Goal: Task Accomplishment & Management: Manage account settings

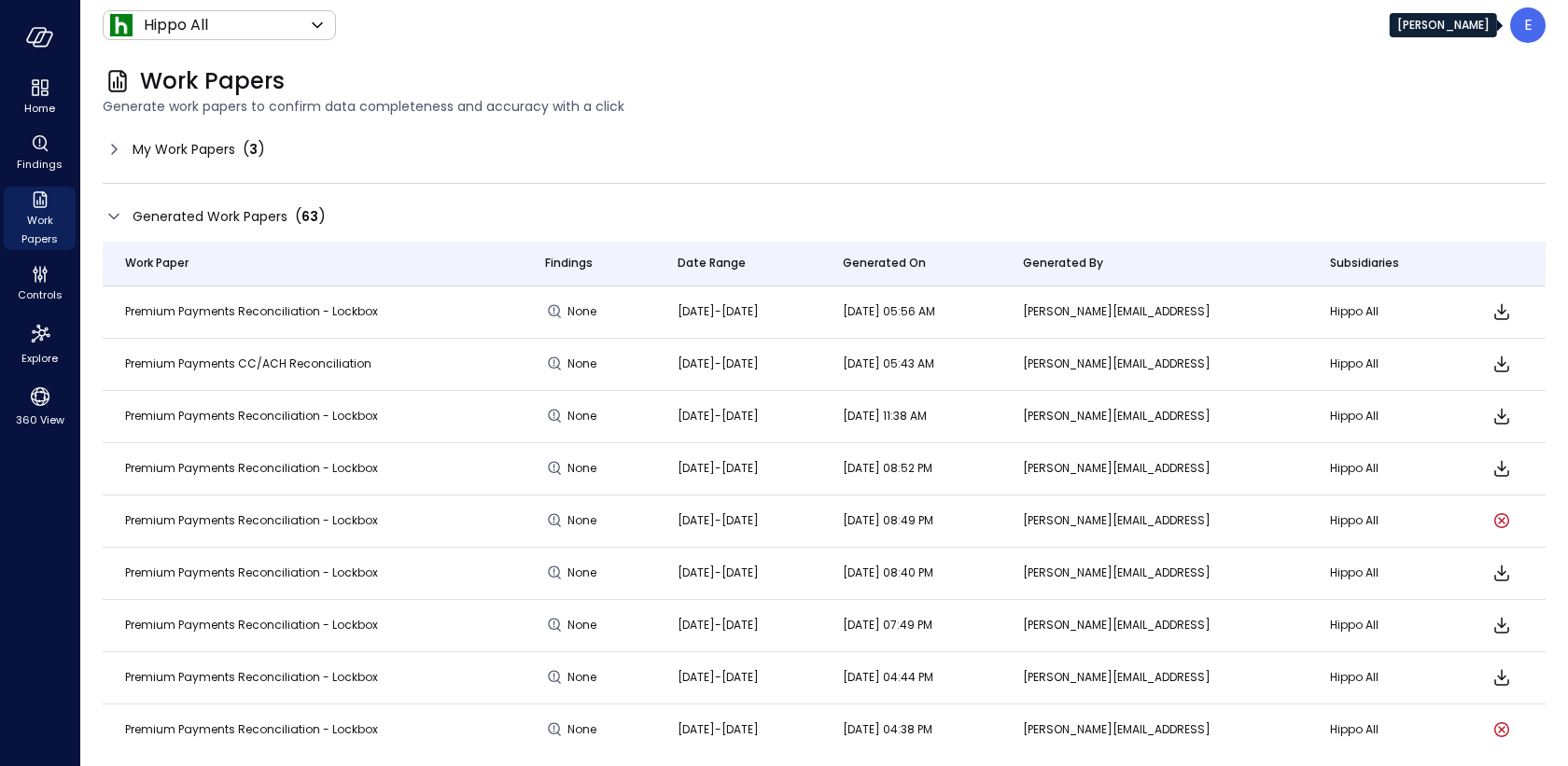
click at [1524, 35] on p "E" at bounding box center [1528, 25] width 9 height 22
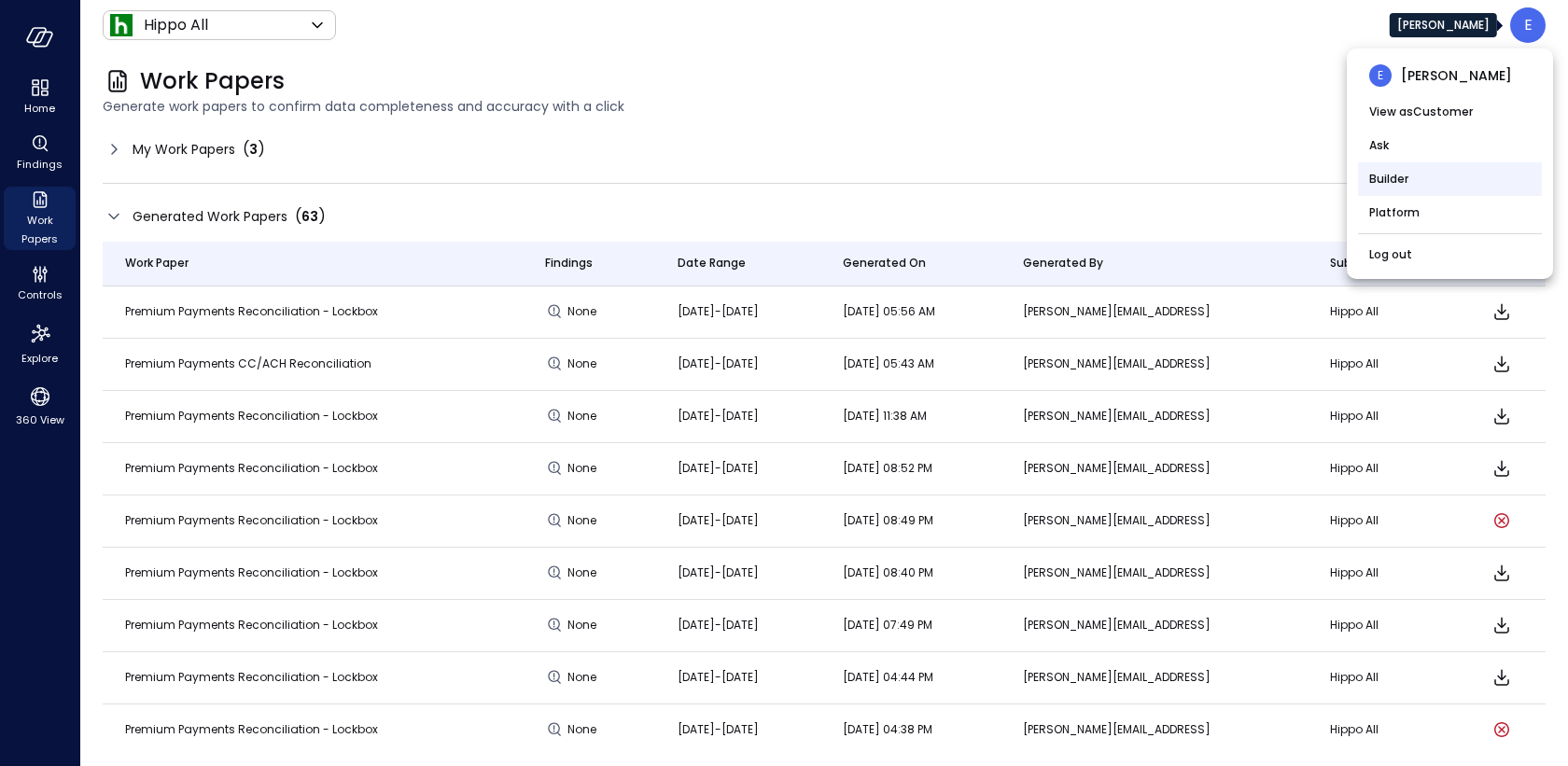
click at [1410, 175] on li "Builder" at bounding box center [1449, 179] width 184 height 33
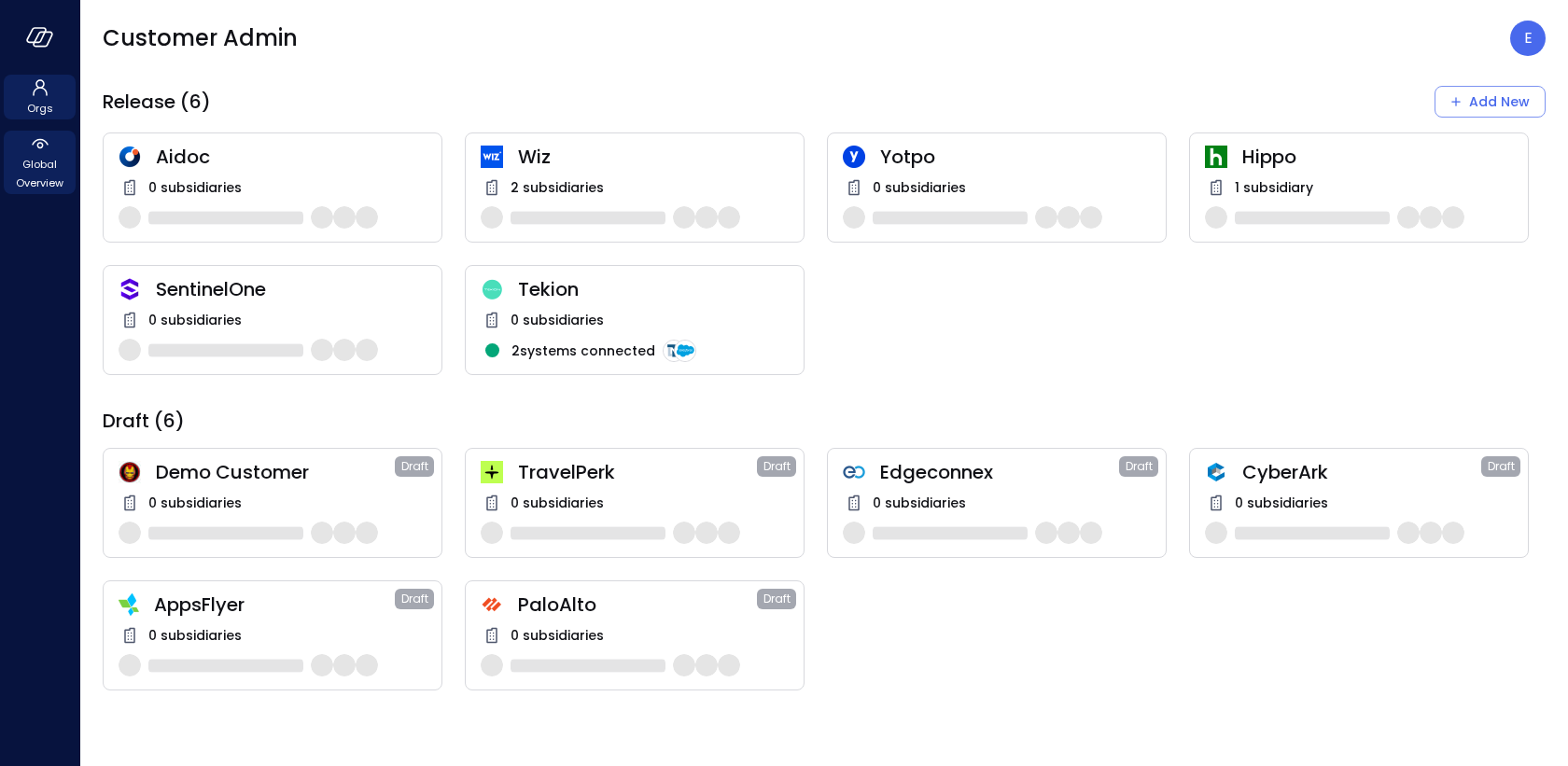
click at [33, 151] on icon at bounding box center [39, 143] width 22 height 22
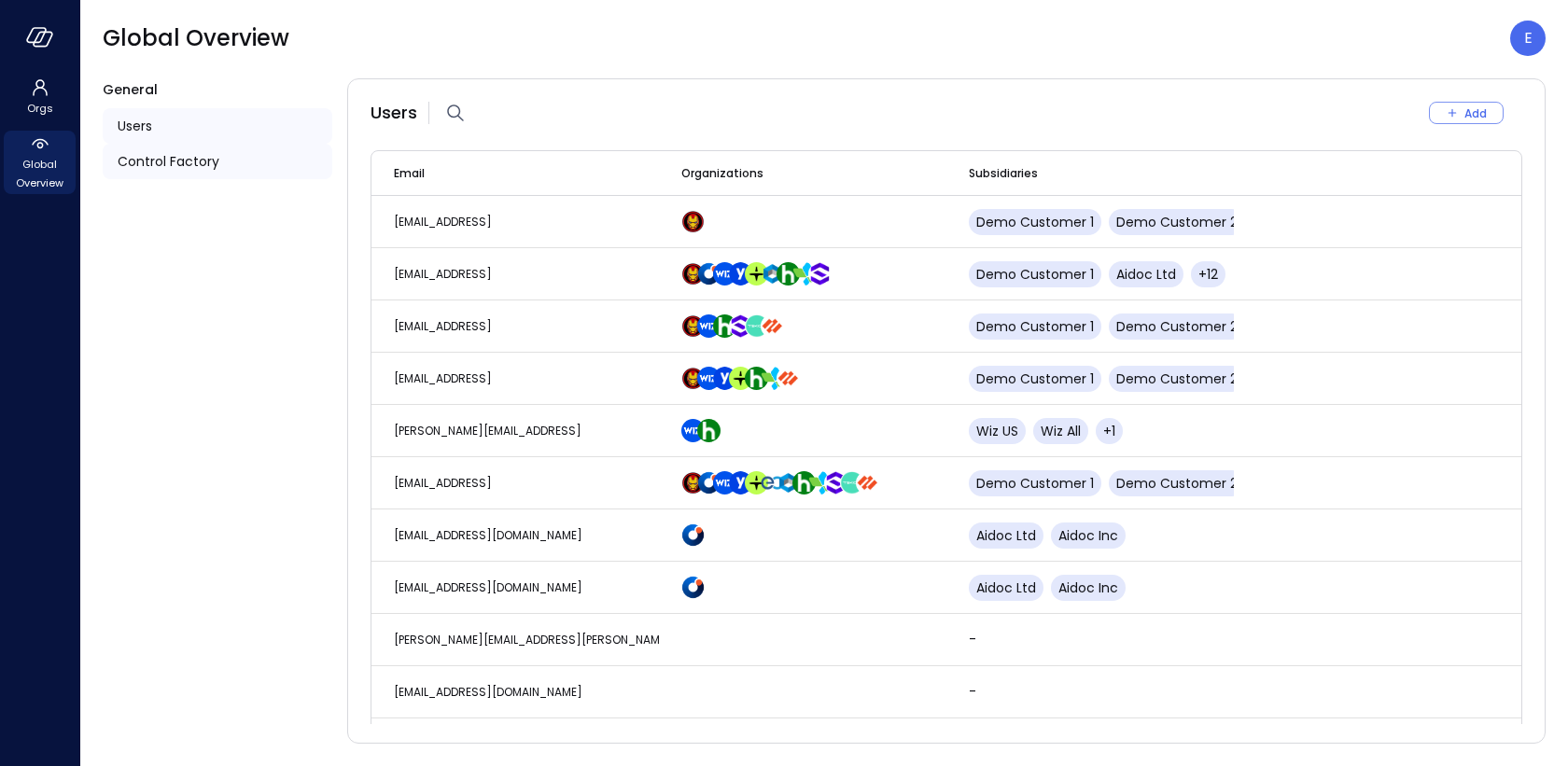
click at [166, 159] on span "Control Factory" at bounding box center [168, 161] width 101 height 20
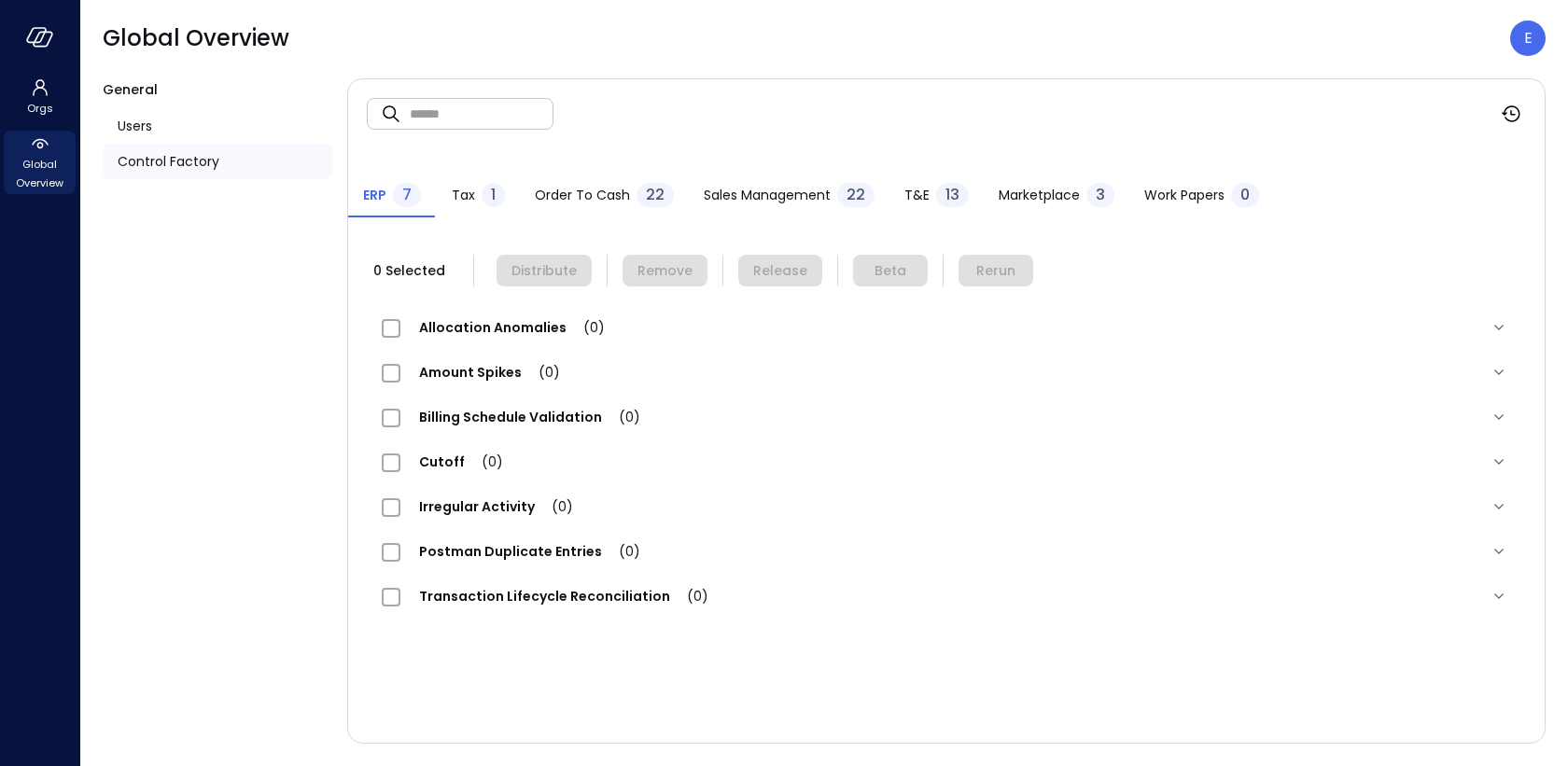
click at [1191, 199] on span "Work Papers" at bounding box center [1185, 194] width 80 height 20
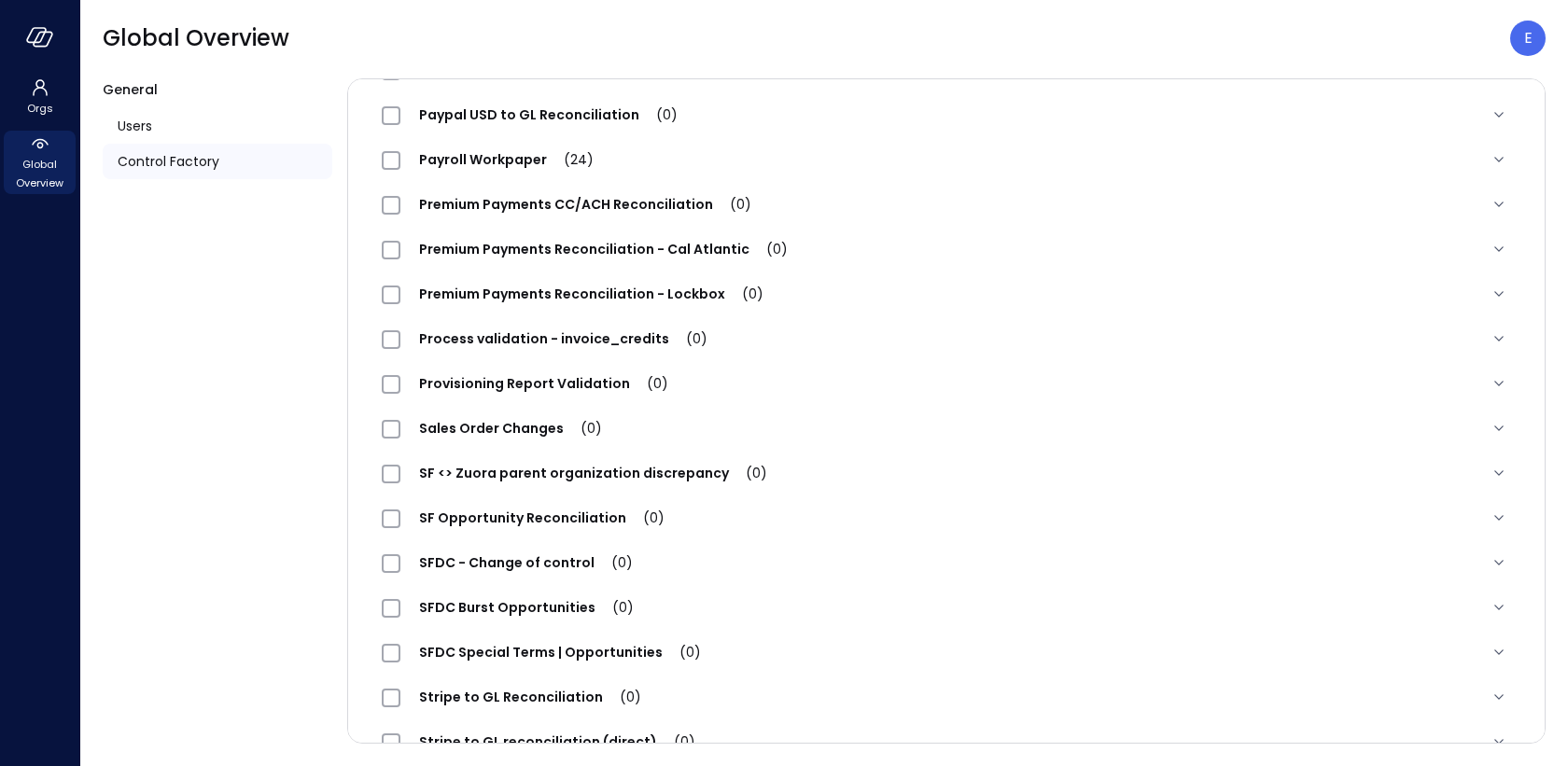
scroll to position [1958, 0]
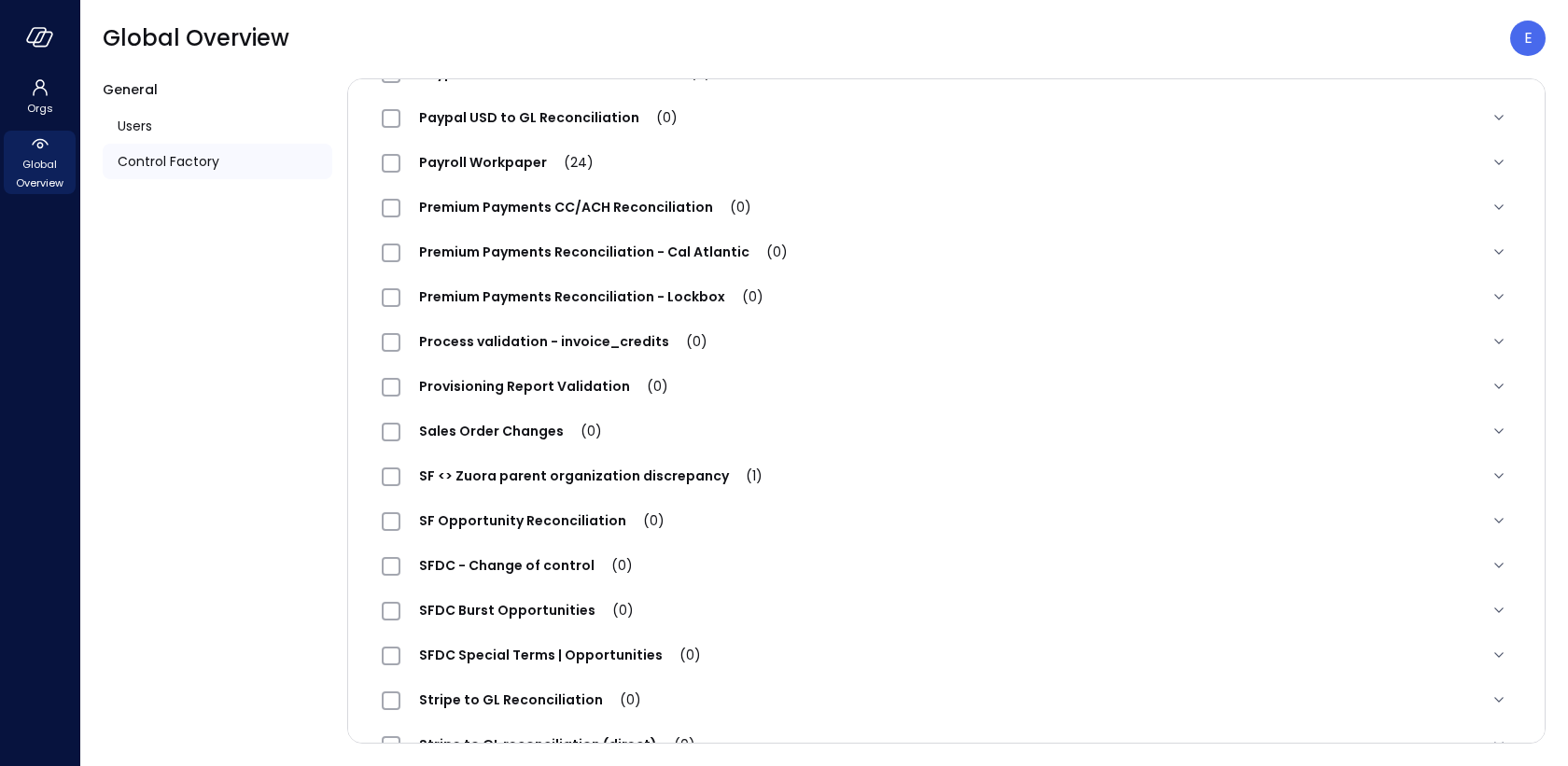
click at [622, 298] on span "Premium Payments Reconciliation - Lockbox (0)" at bounding box center [591, 297] width 381 height 19
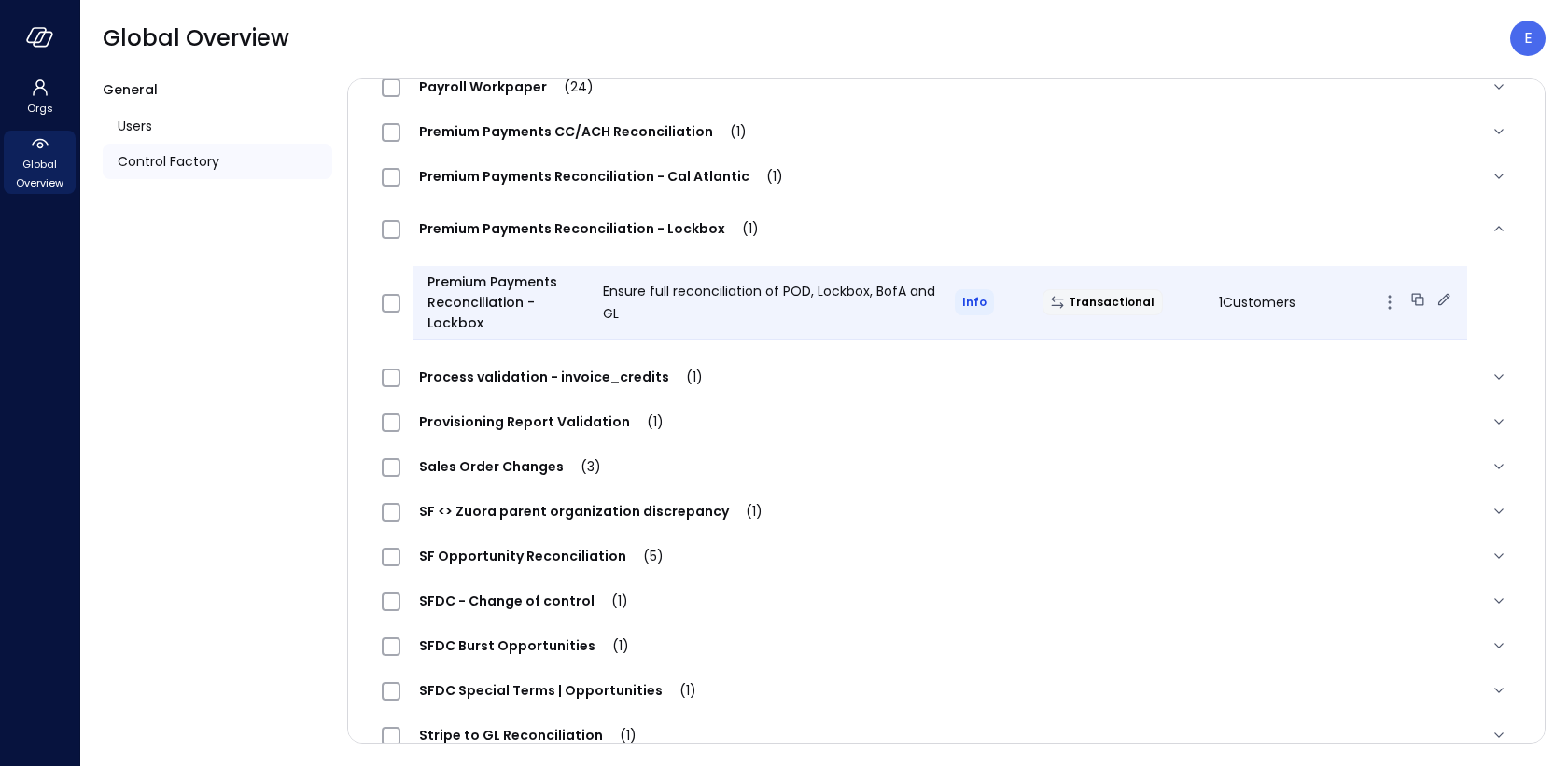
scroll to position [2036, 0]
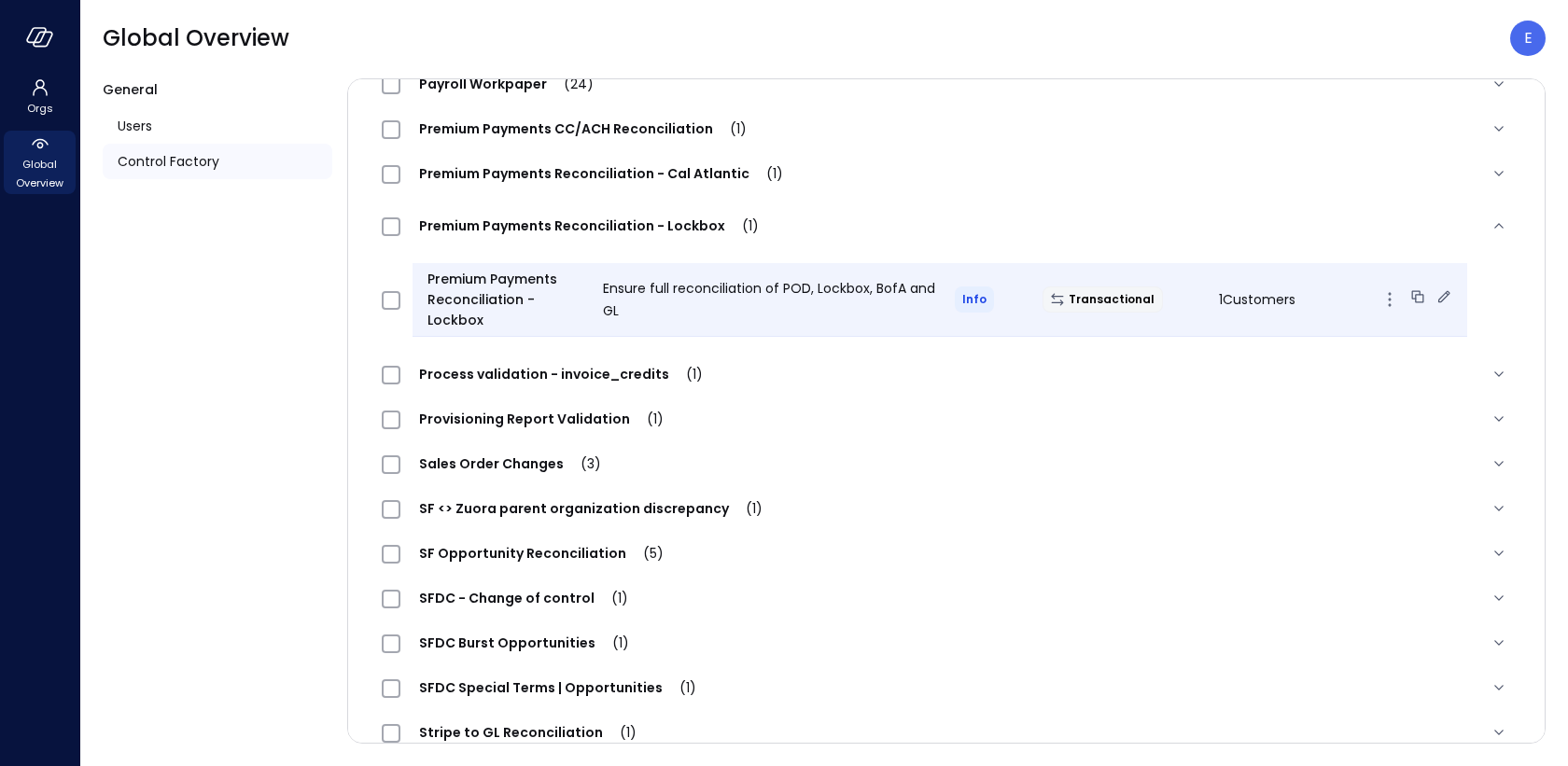
click at [1434, 294] on icon at bounding box center [1444, 297] width 19 height 19
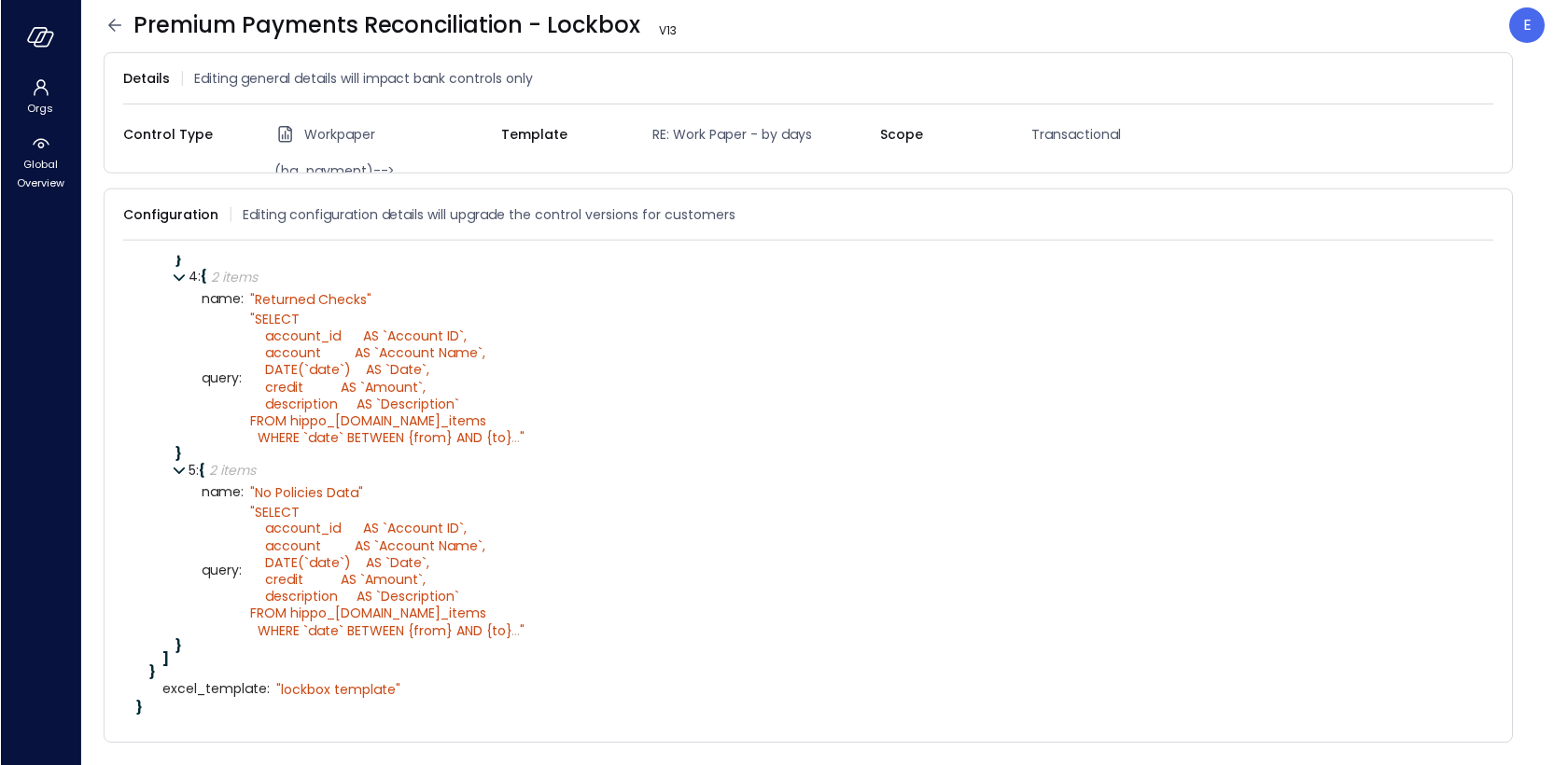
scroll to position [882, 0]
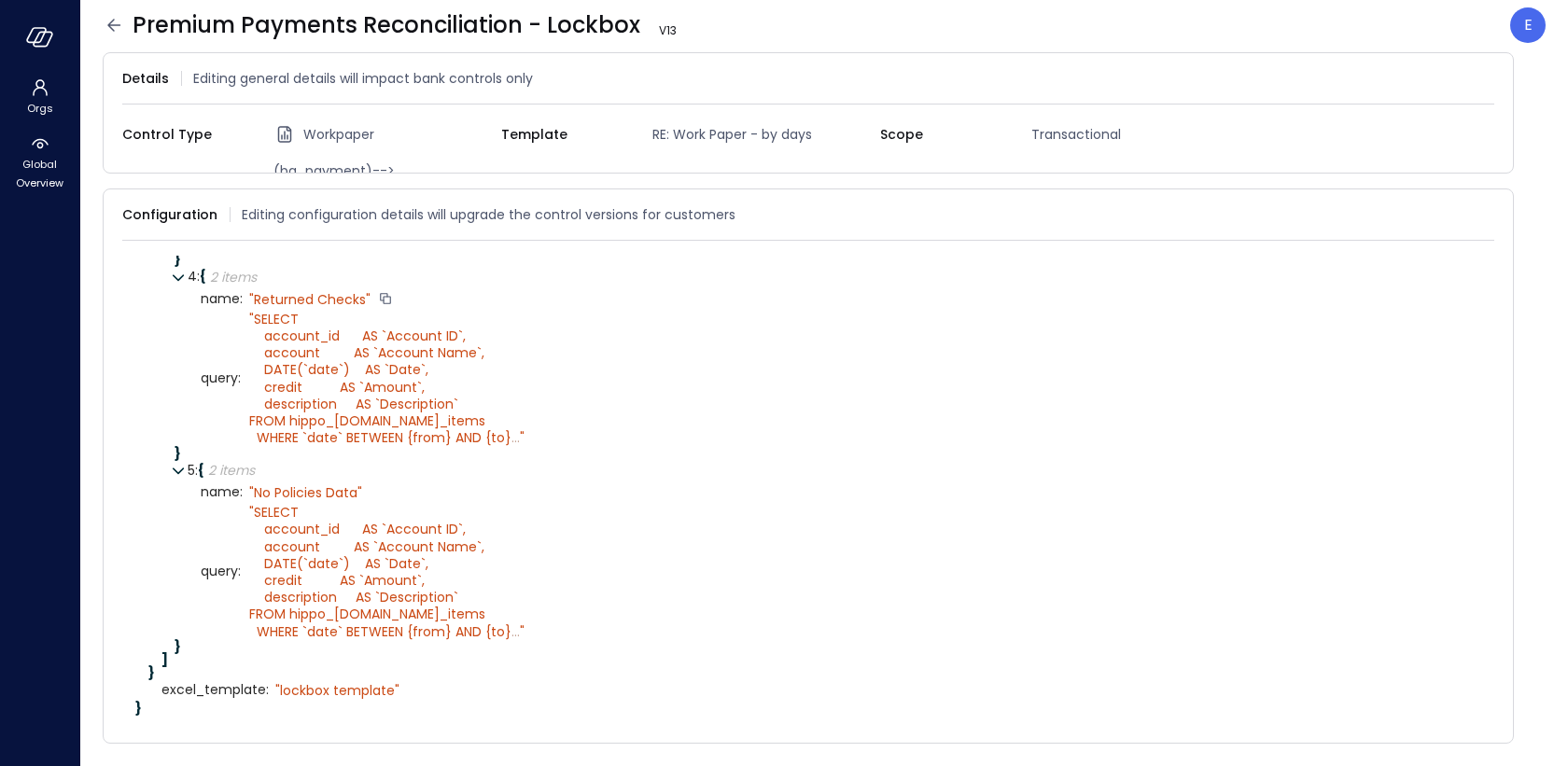
click at [319, 308] on div "" Returned Checks"" at bounding box center [310, 300] width 121 height 17
click at [120, 23] on icon at bounding box center [113, 25] width 22 height 22
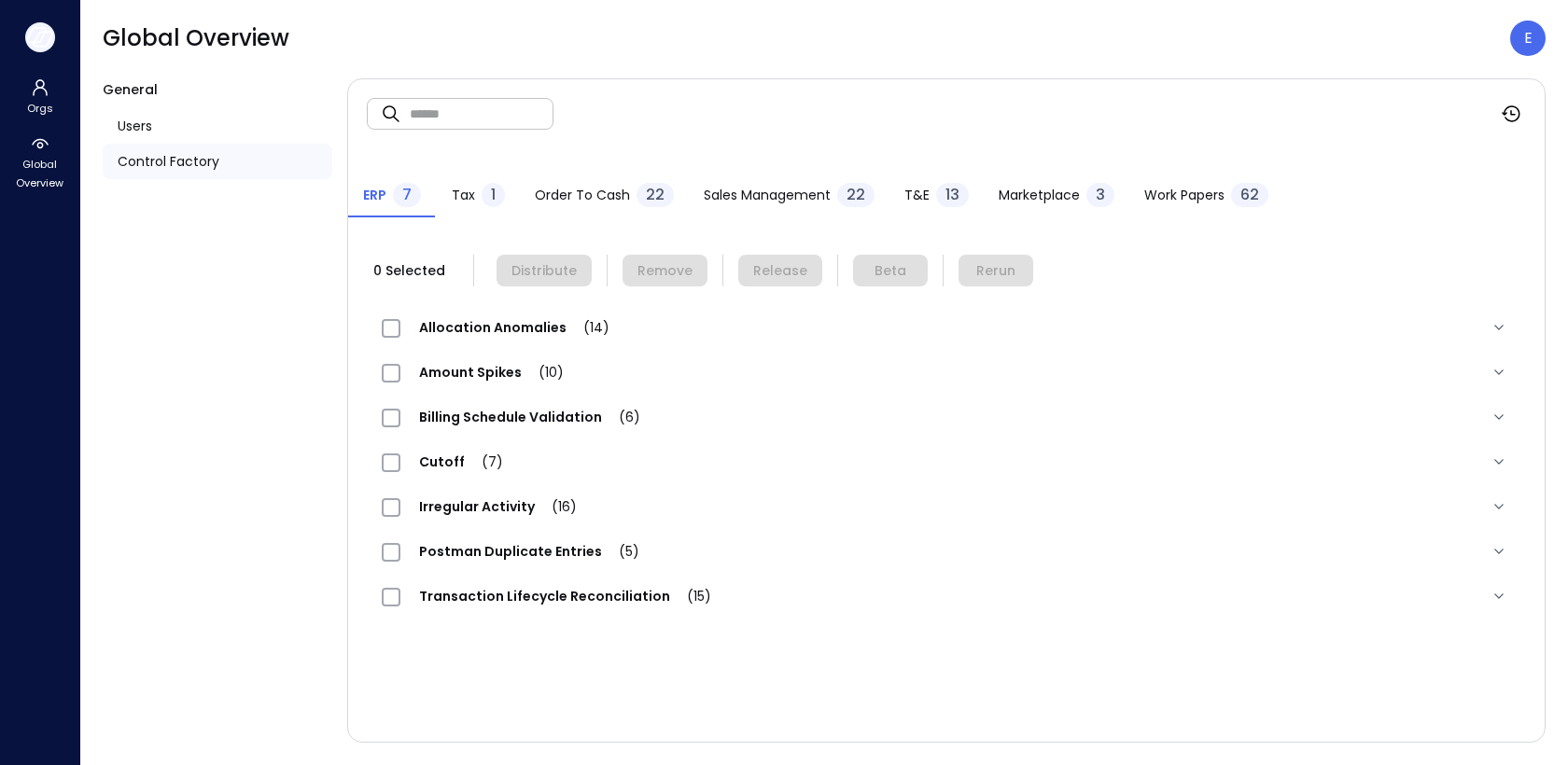
click at [43, 36] on icon "button" at bounding box center [39, 36] width 28 height 20
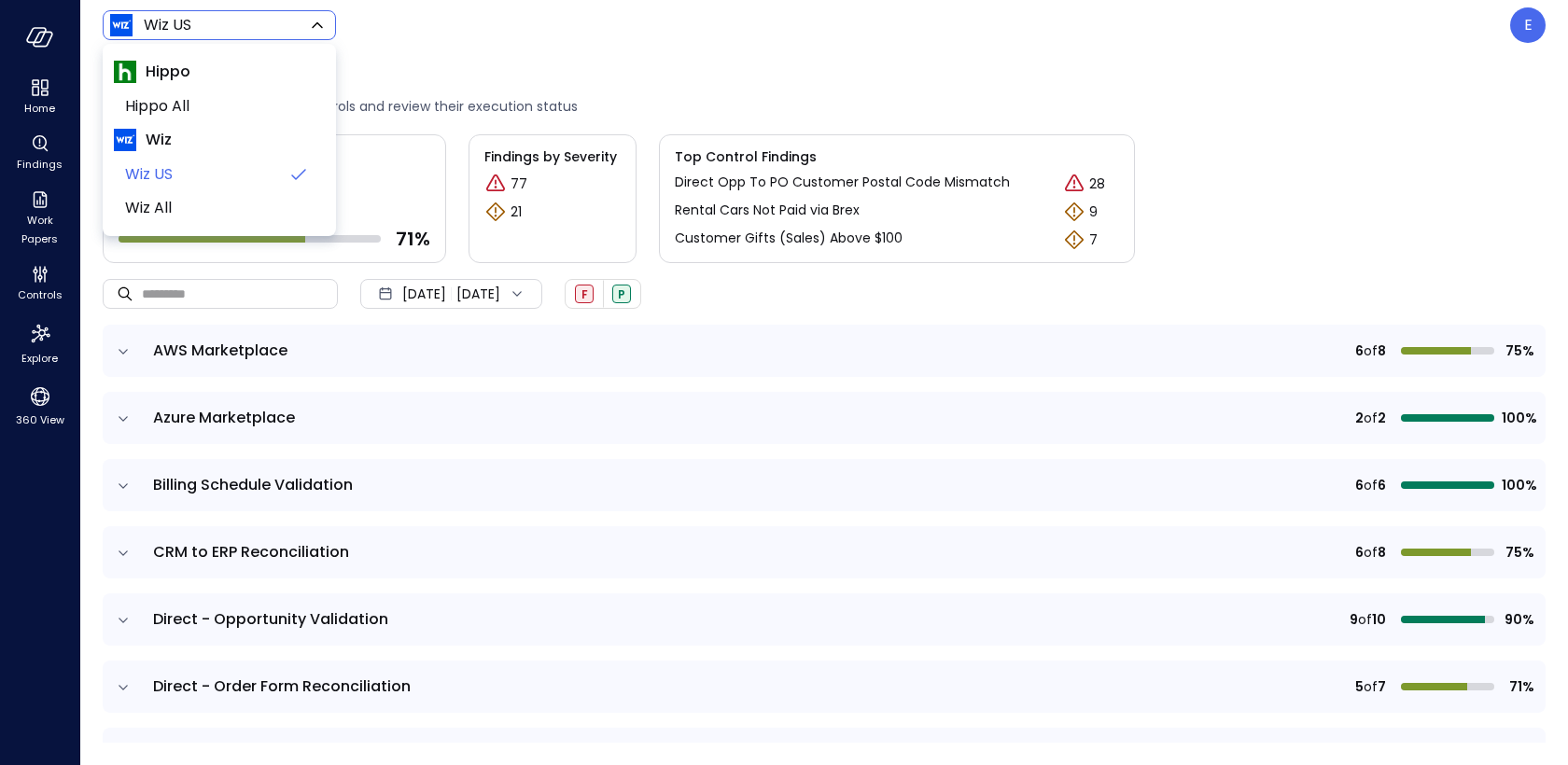
click at [195, 20] on body "Home Findings Work Papers Controls Explore 360 View Wiz US ****** ​ E Controls …" at bounding box center [784, 382] width 1568 height 765
click at [188, 106] on span "Hippo All" at bounding box center [217, 106] width 185 height 22
type input "*******"
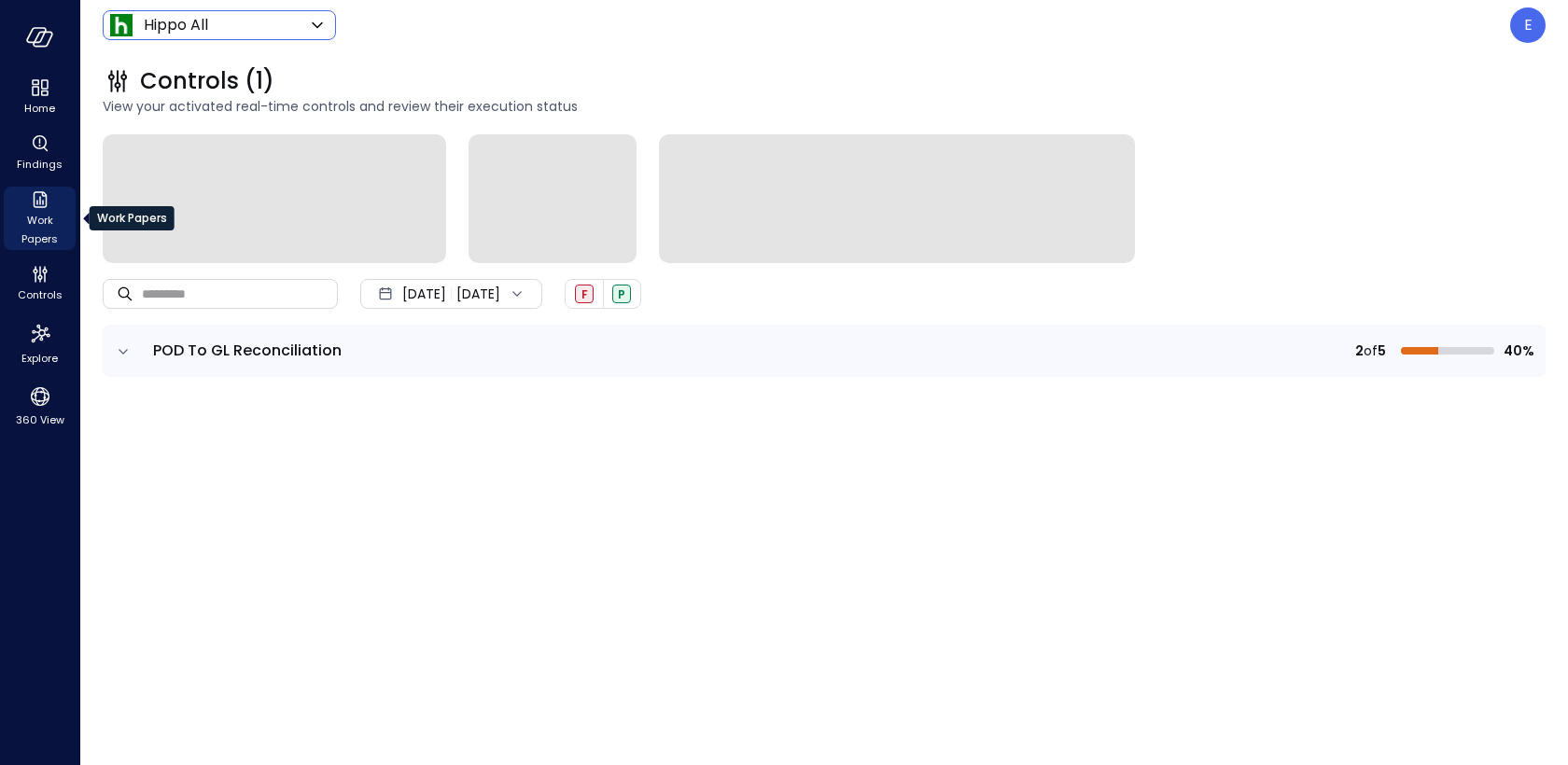
click at [37, 202] on icon "Work Papers" at bounding box center [39, 200] width 14 height 17
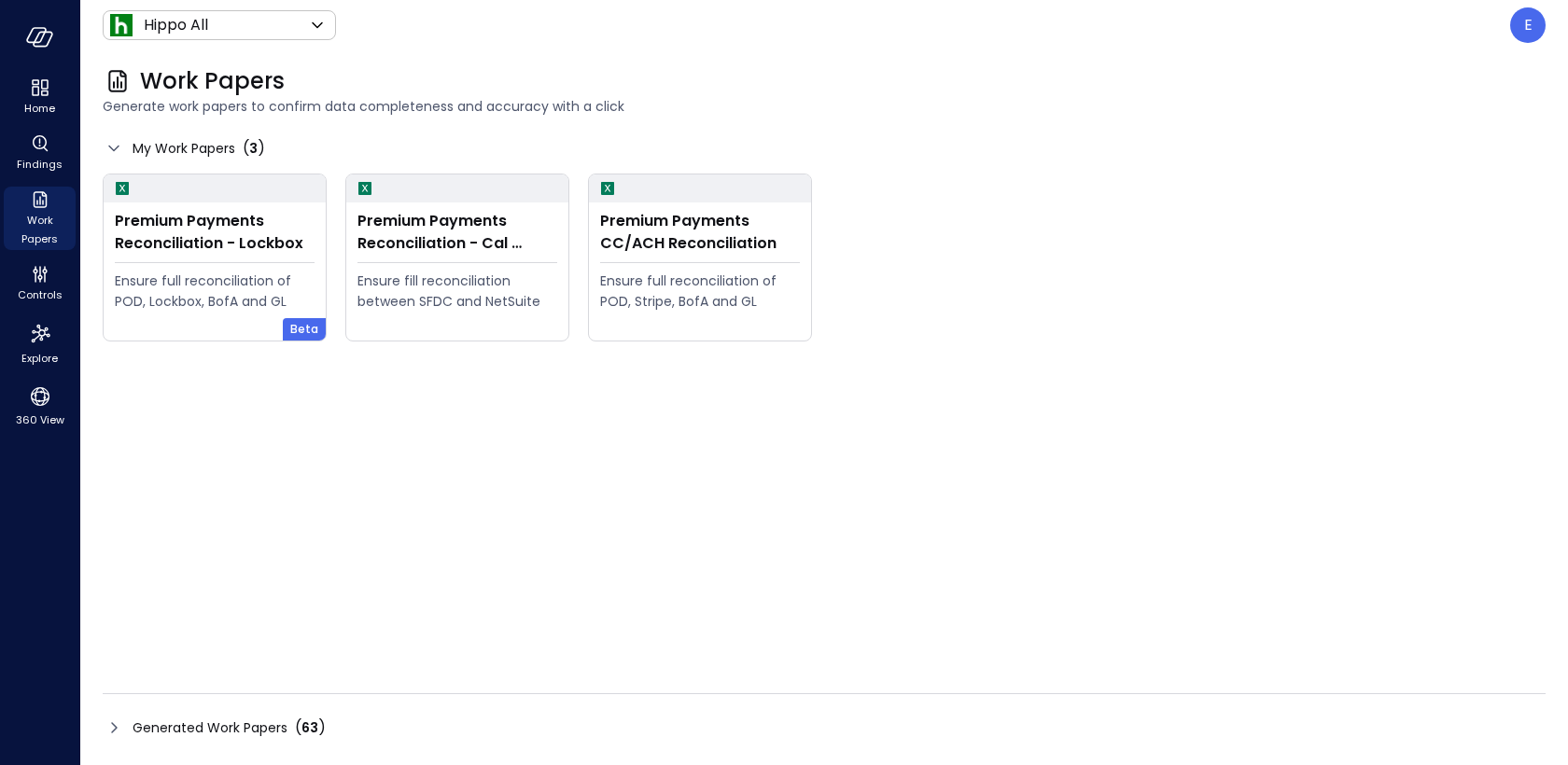
click at [239, 727] on span "Generated Work Papers" at bounding box center [210, 728] width 155 height 20
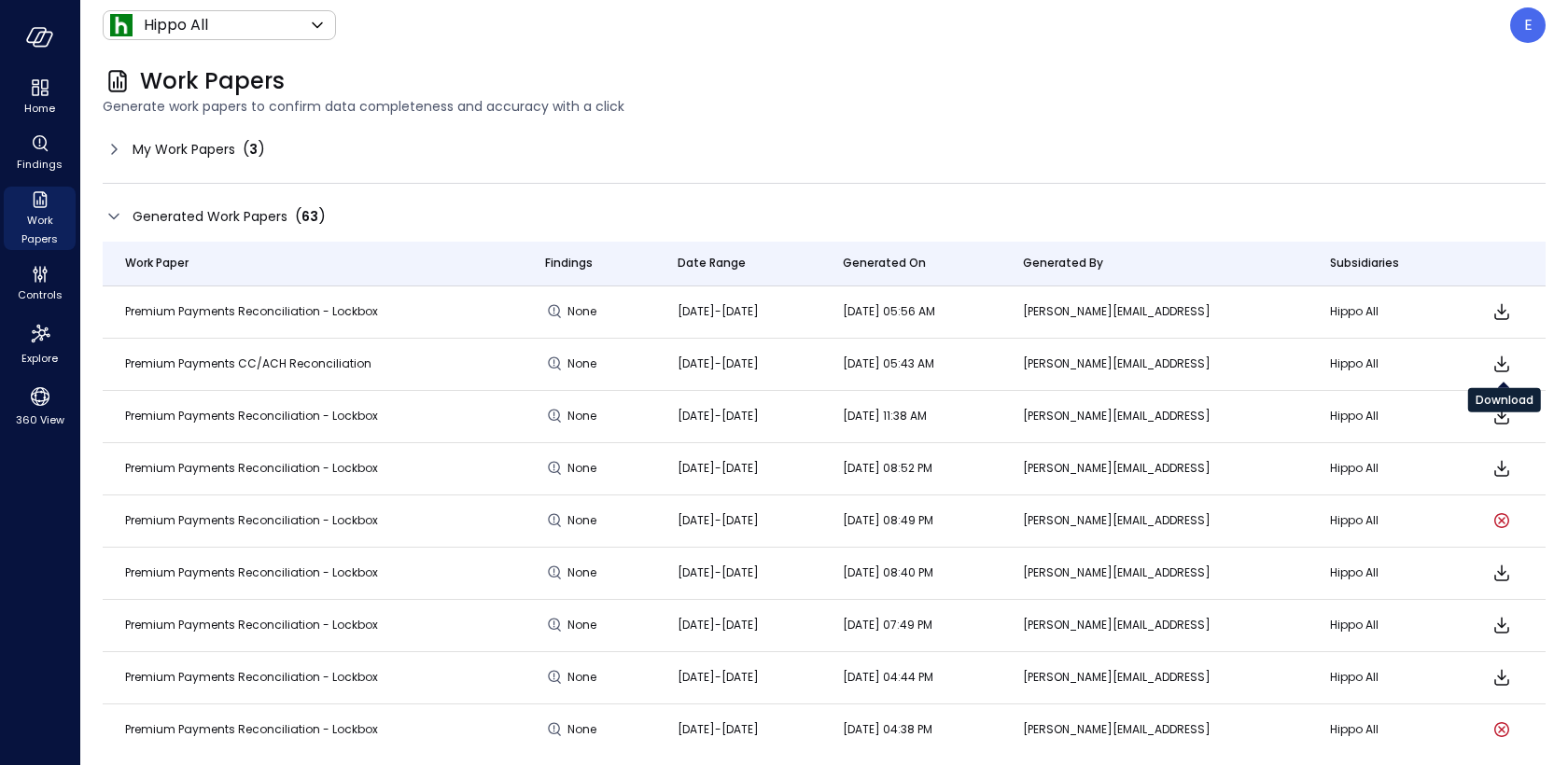
click at [1505, 367] on icon "Download" at bounding box center [1501, 363] width 22 height 22
click at [1512, 35] on div "E" at bounding box center [1527, 25] width 35 height 35
click at [1537, 36] on div "E" at bounding box center [1527, 25] width 35 height 35
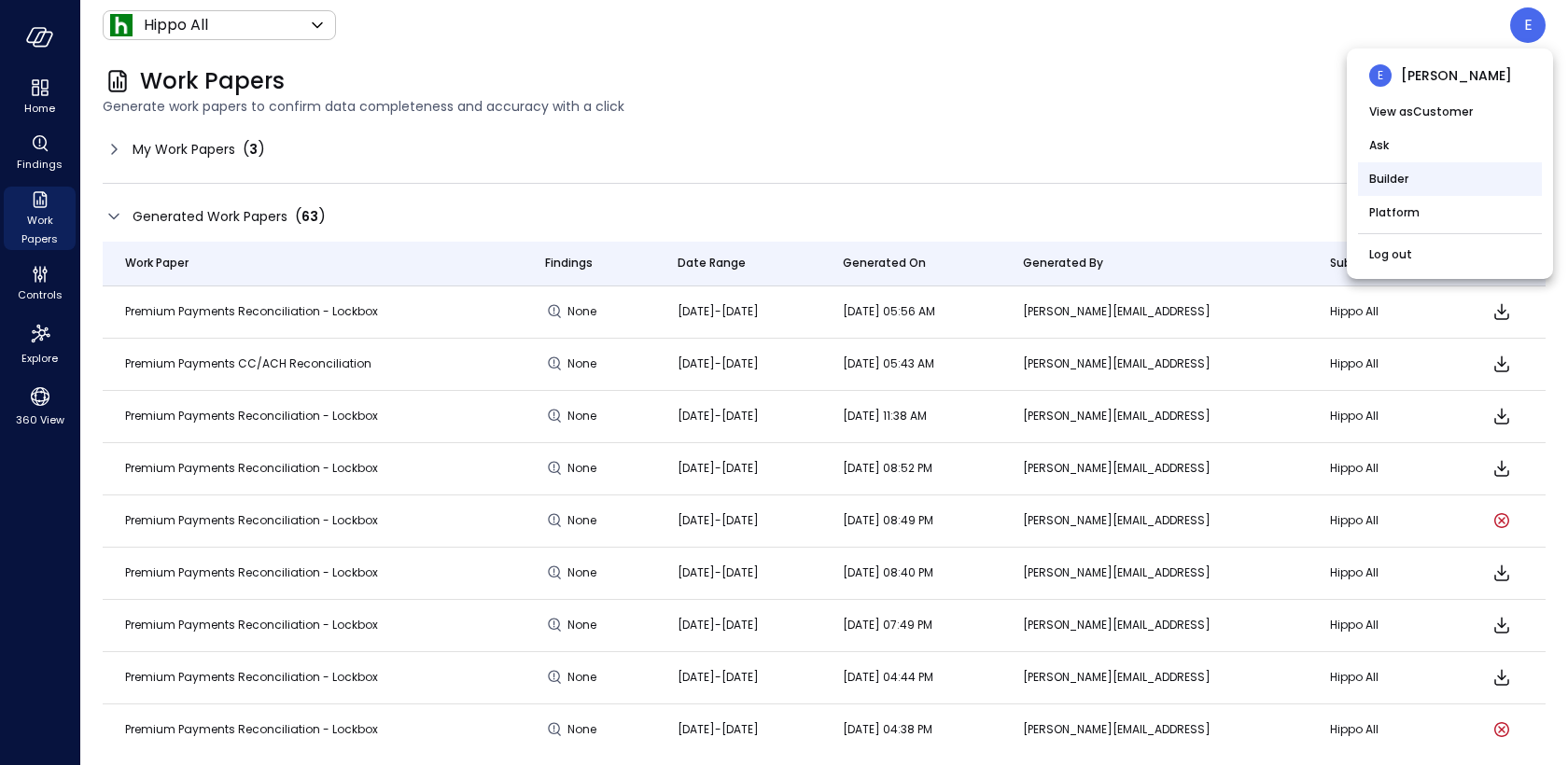
click at [1409, 180] on li "Builder" at bounding box center [1449, 179] width 184 height 33
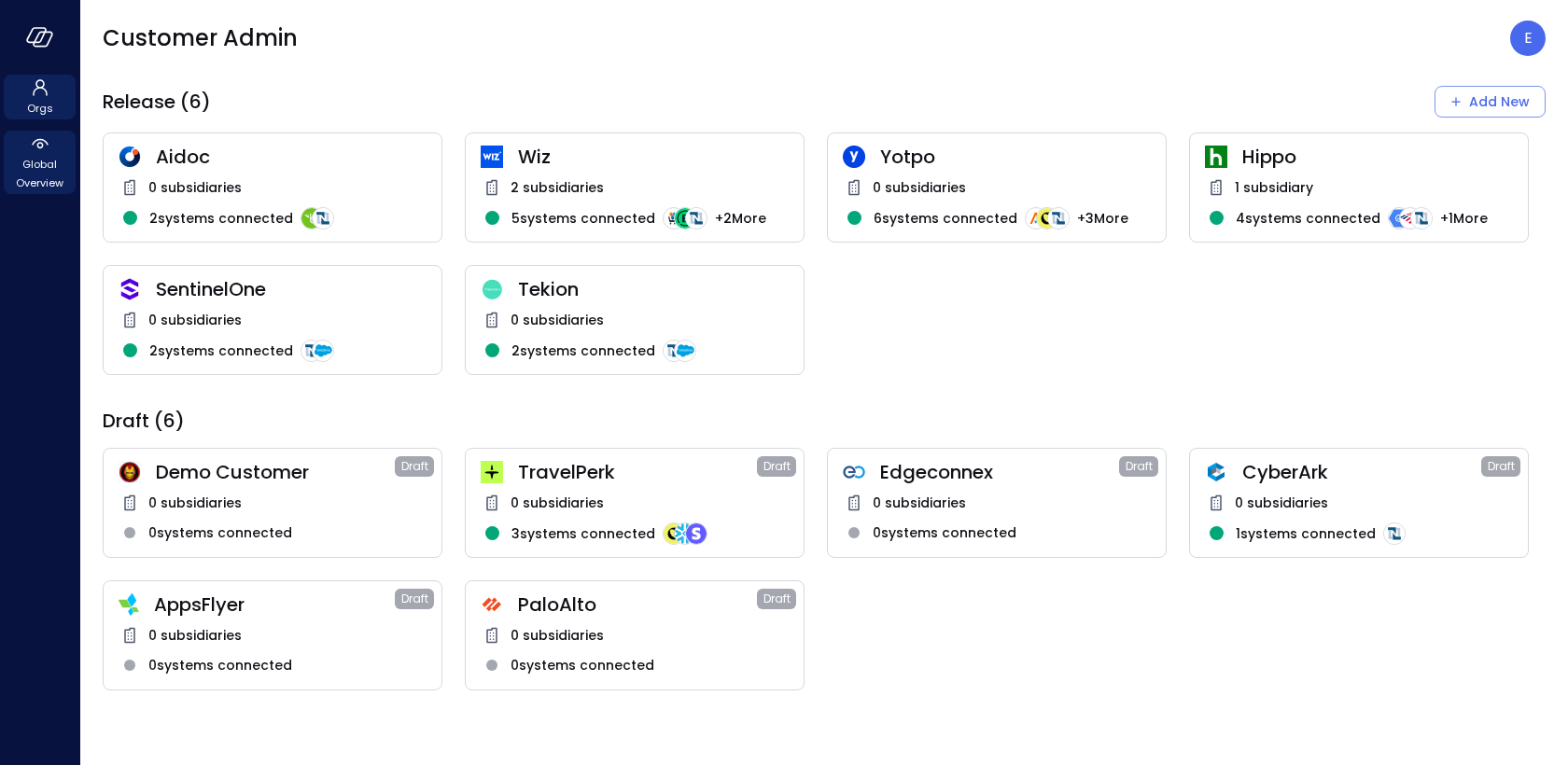
click at [29, 188] on span "Global Overview" at bounding box center [40, 173] width 57 height 37
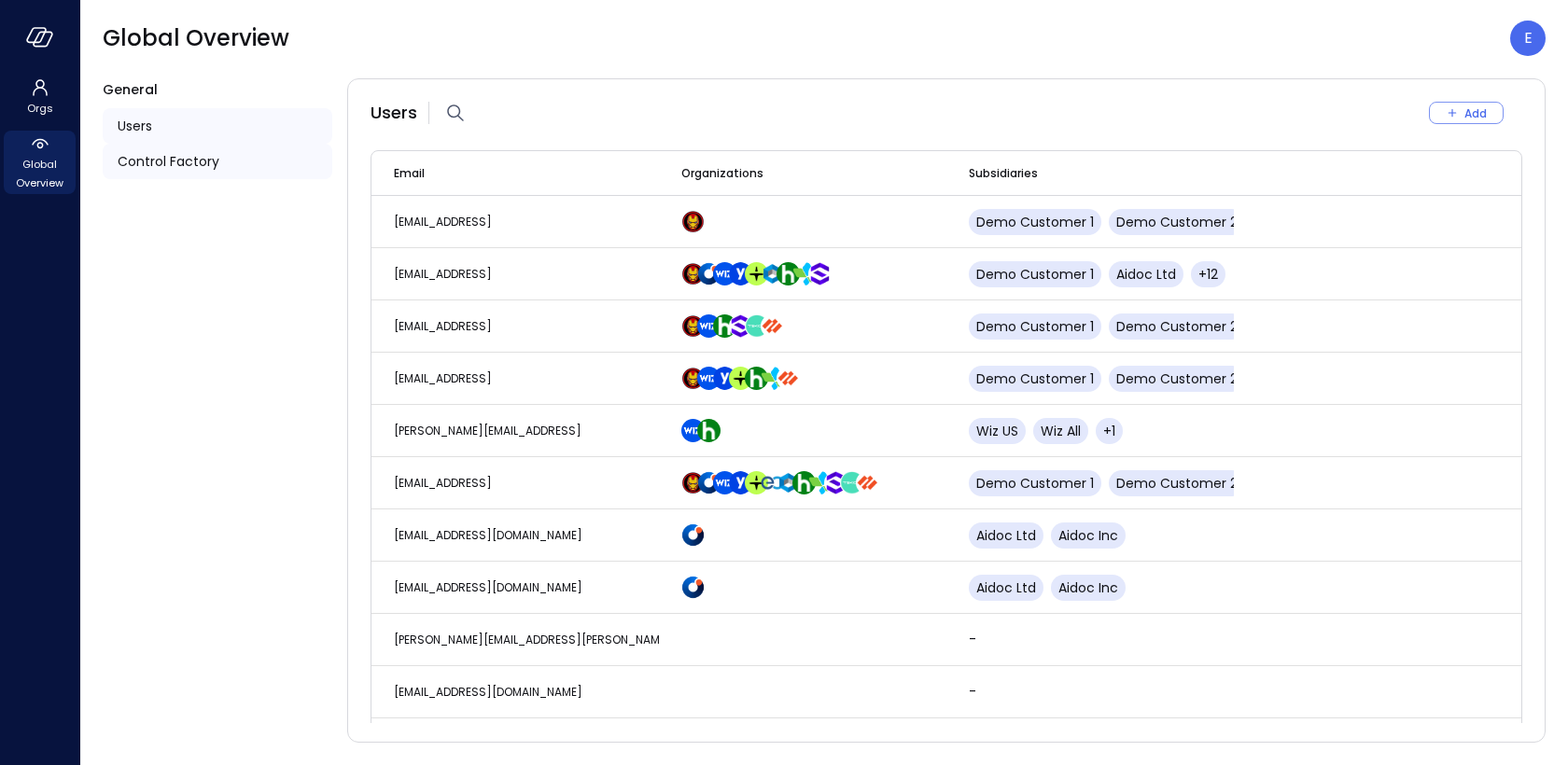
click at [163, 162] on span "Control Factory" at bounding box center [168, 161] width 101 height 20
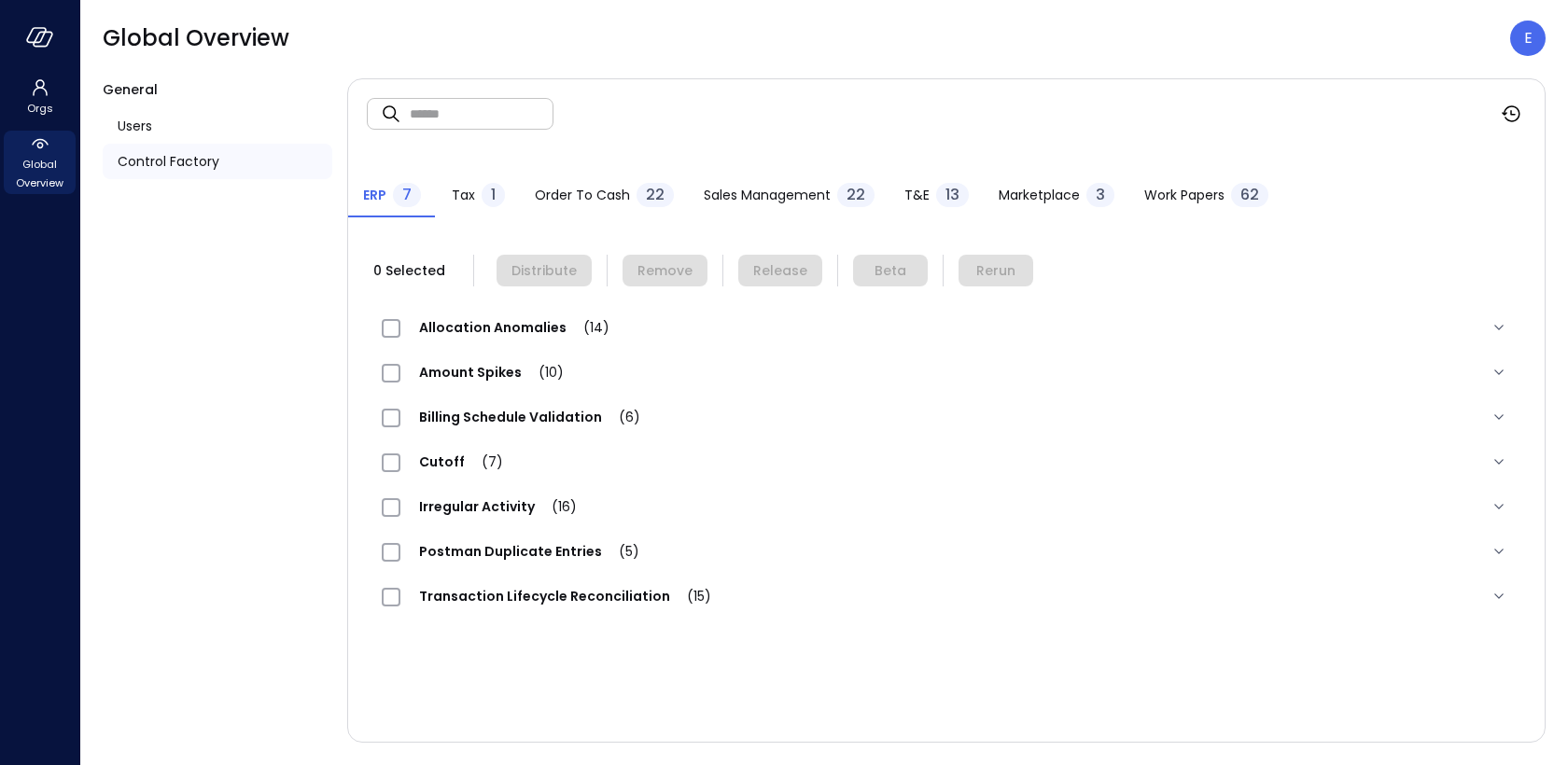
click at [1171, 186] on span "Work Papers" at bounding box center [1185, 194] width 80 height 20
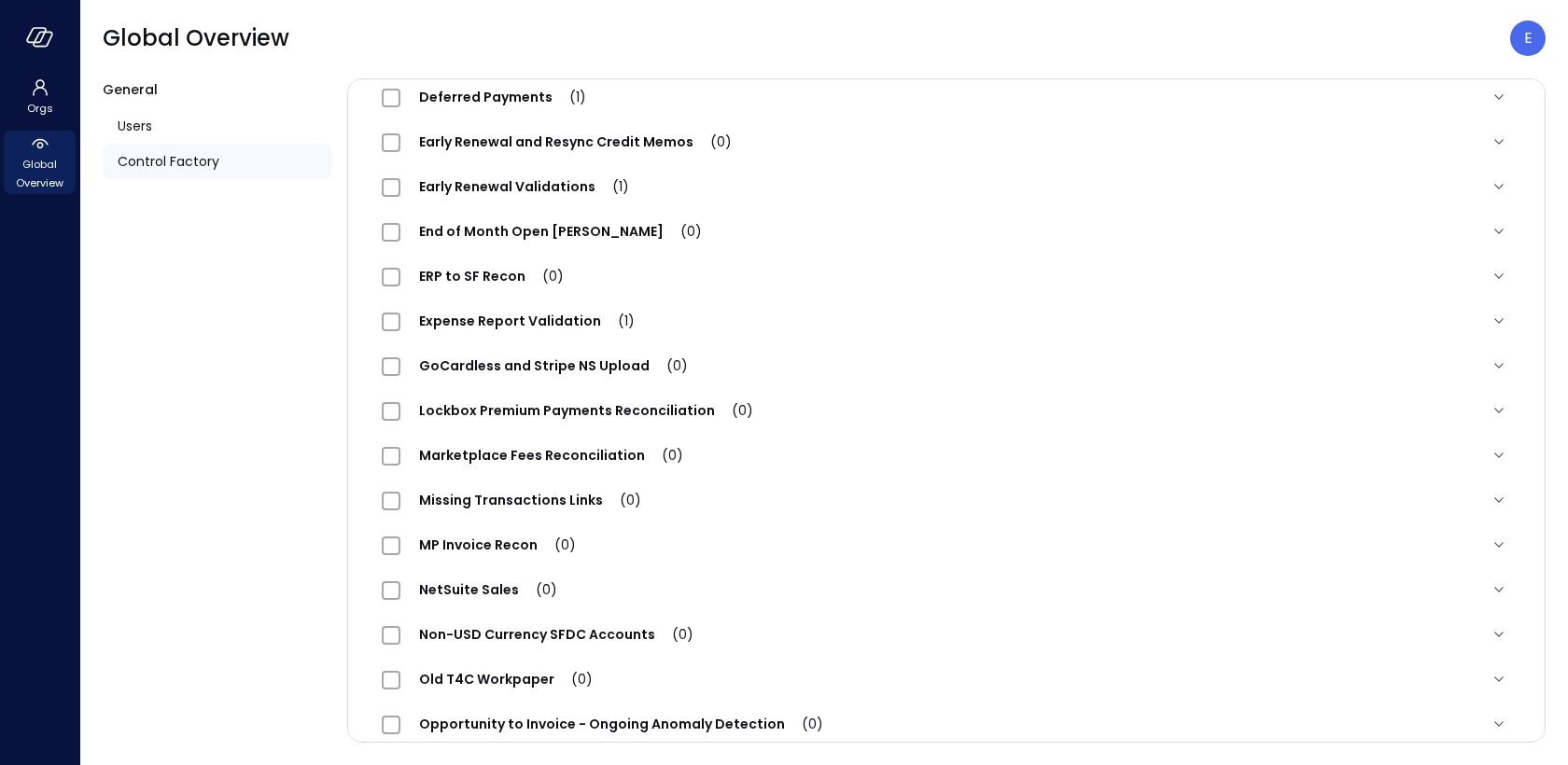
scroll to position [1844, 0]
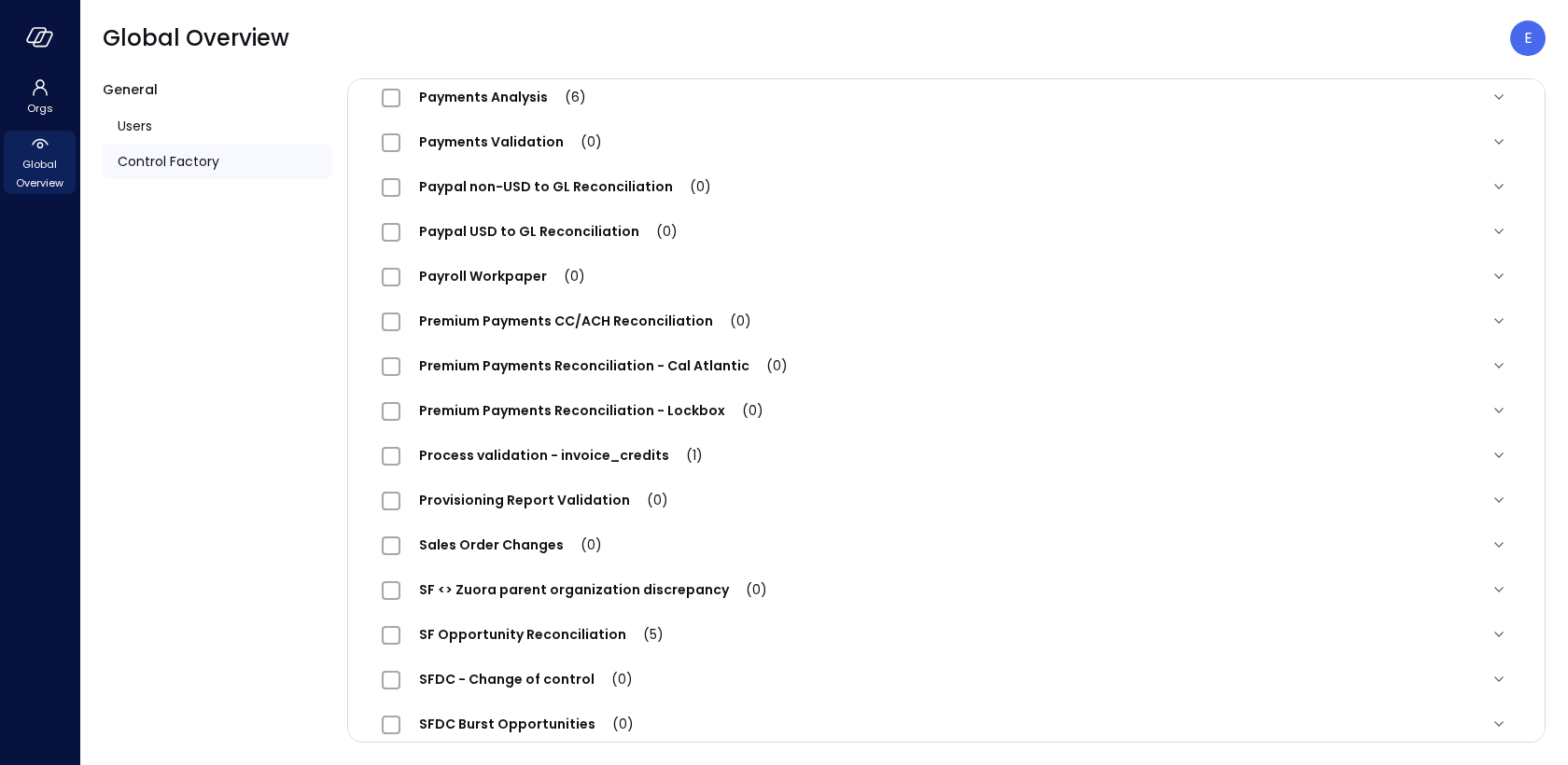
click at [548, 412] on span "Premium Payments Reconciliation - Lockbox (0)" at bounding box center [591, 411] width 381 height 19
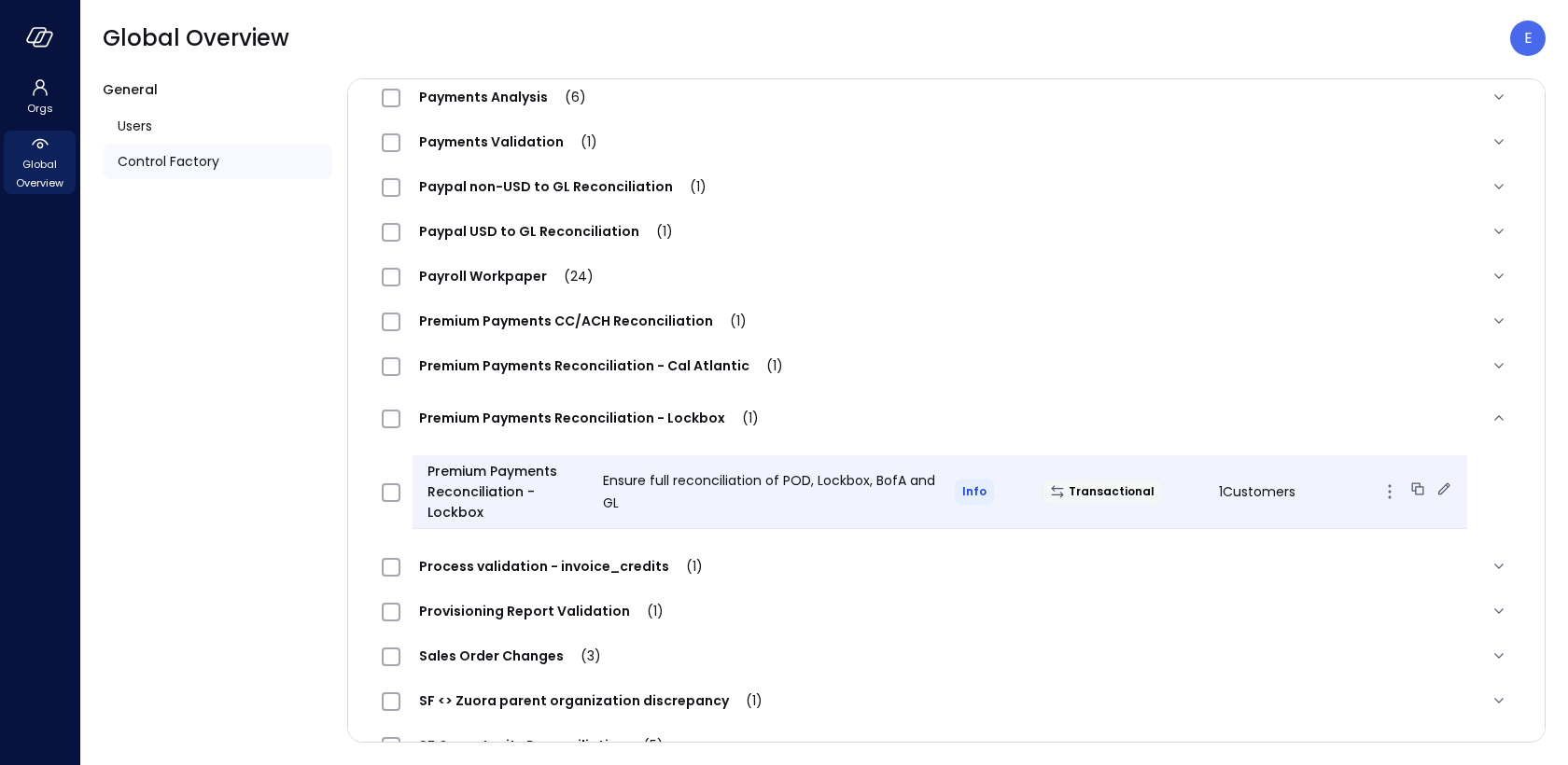
click at [1438, 488] on icon at bounding box center [1444, 489] width 12 height 12
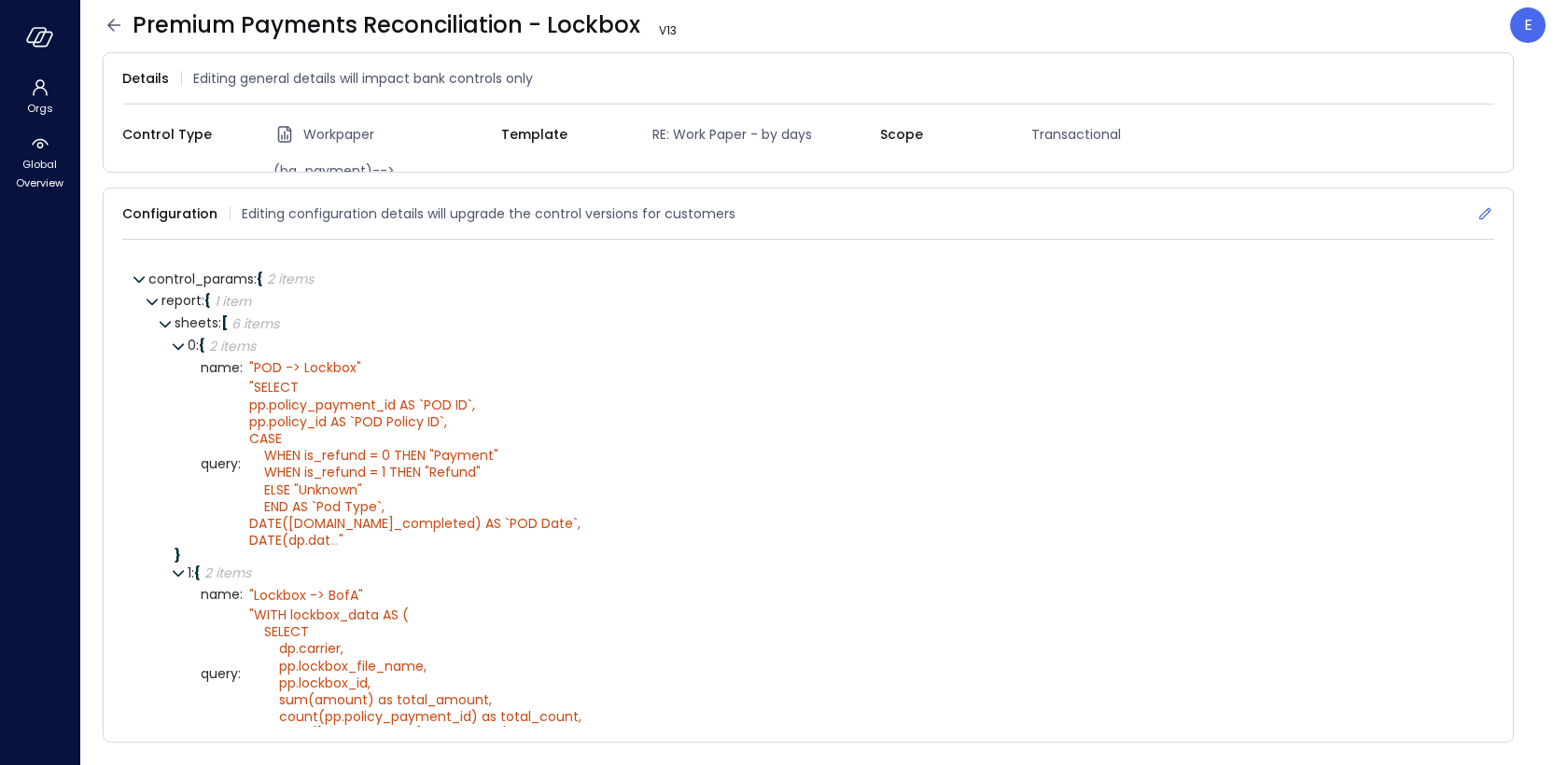
click at [1480, 210] on icon at bounding box center [1485, 214] width 19 height 19
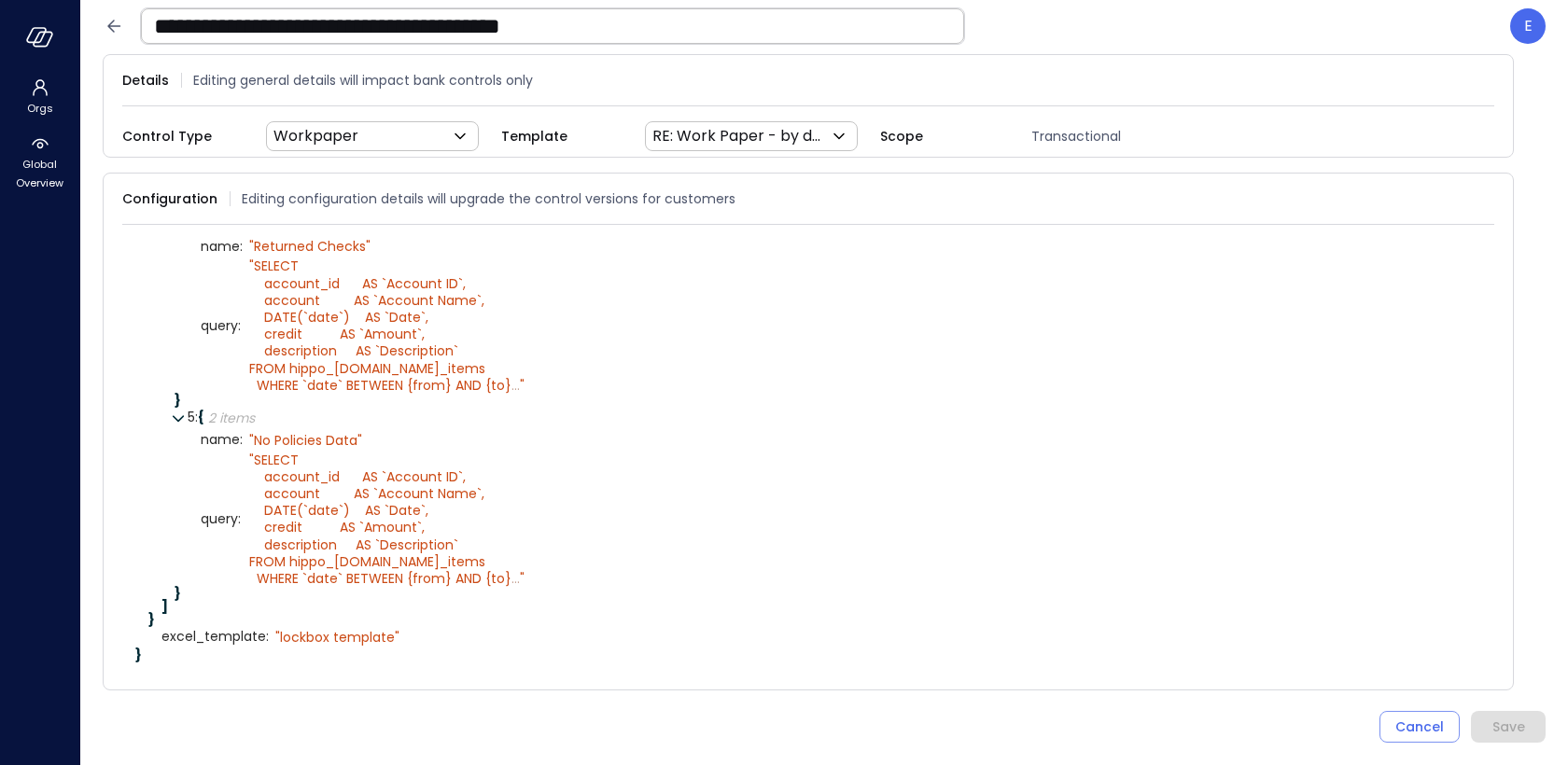
scroll to position [957, 0]
click at [556, 517] on icon at bounding box center [561, 518] width 11 height 11
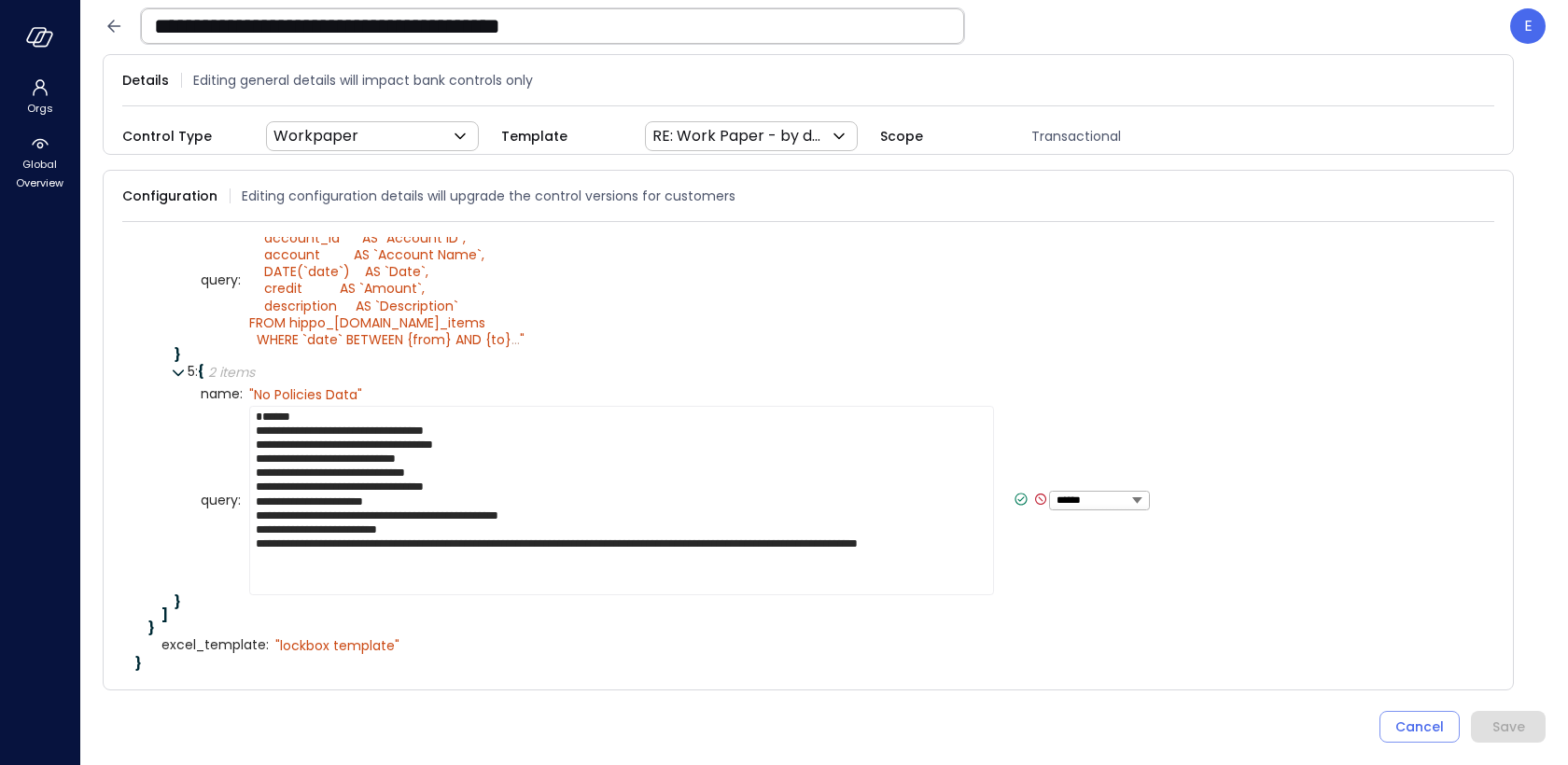
drag, startPoint x: 969, startPoint y: 603, endPoint x: 926, endPoint y: 602, distance: 43.0
click at [926, 596] on textarea "**********" at bounding box center [621, 501] width 745 height 189
drag, startPoint x: 392, startPoint y: 574, endPoint x: 448, endPoint y: 575, distance: 56.0
click at [449, 575] on textarea "**********" at bounding box center [599, 501] width 700 height 189
click at [462, 570] on textarea "**********" at bounding box center [599, 501] width 700 height 189
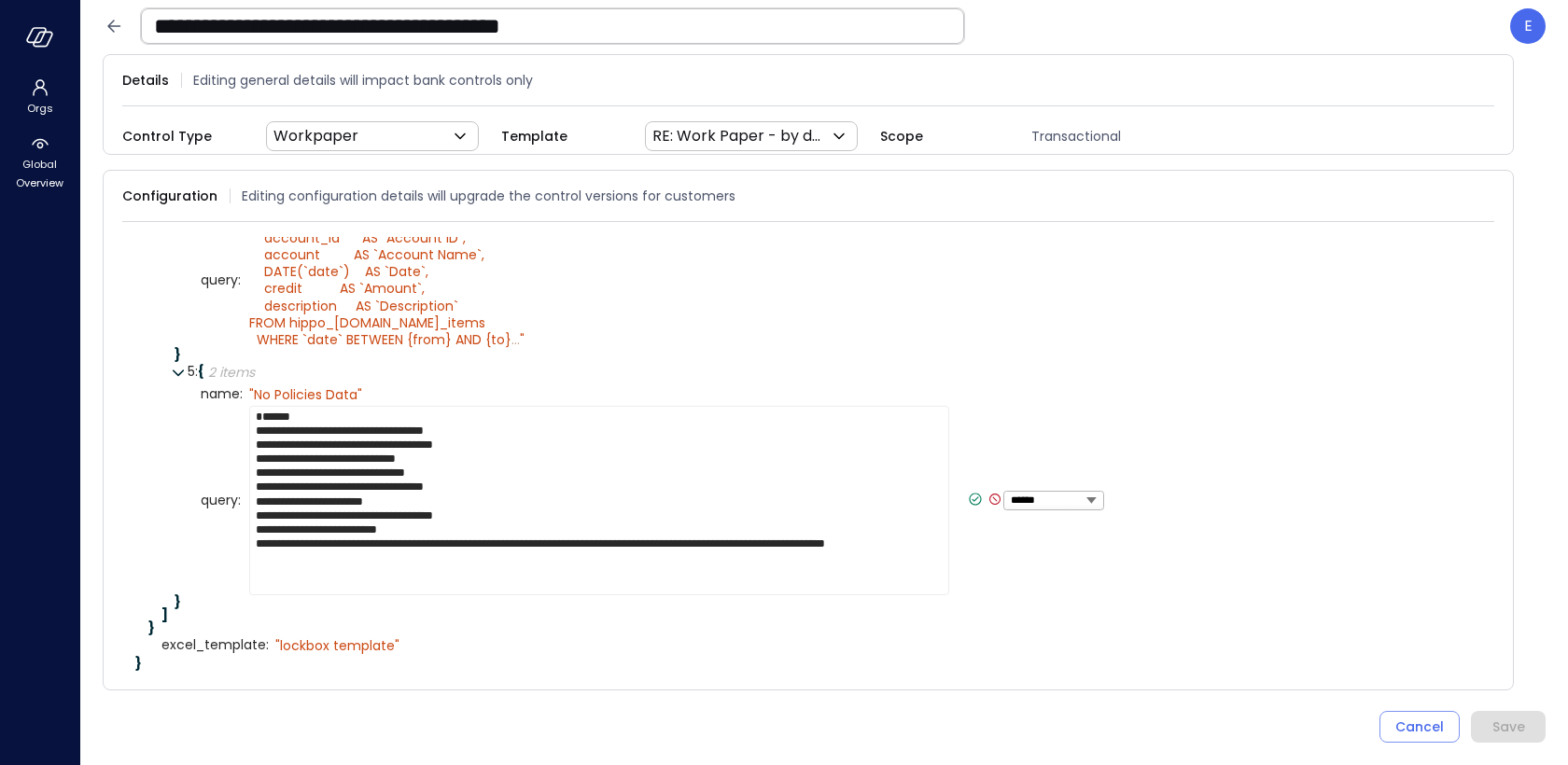
type textarea "**********"
click at [975, 554] on div "**********" at bounding box center [673, 501] width 861 height 189
click at [972, 502] on icon at bounding box center [975, 499] width 7 height 5
